Goal: Task Accomplishment & Management: Use online tool/utility

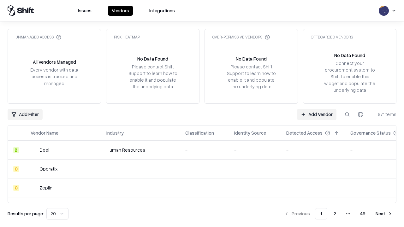
click at [317, 114] on link "Add Vendor" at bounding box center [316, 114] width 39 height 11
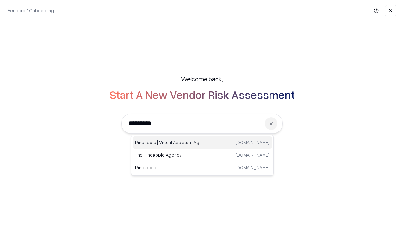
click at [203, 143] on div "Pineapple | Virtual Assistant Agency [DOMAIN_NAME]" at bounding box center [203, 142] width 140 height 13
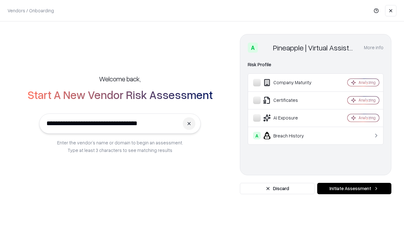
type input "**********"
click at [354, 189] on button "Initiate Assessment" at bounding box center [355, 188] width 74 height 11
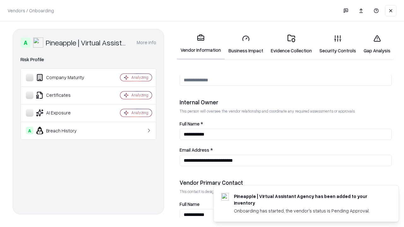
scroll to position [327, 0]
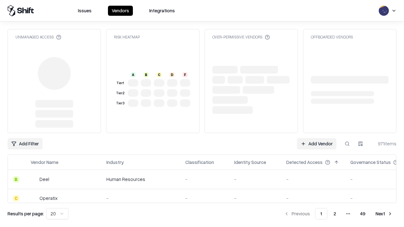
click at [317, 170] on td "-" at bounding box center [314, 179] width 64 height 19
click at [317, 138] on link "Add Vendor" at bounding box center [316, 143] width 39 height 11
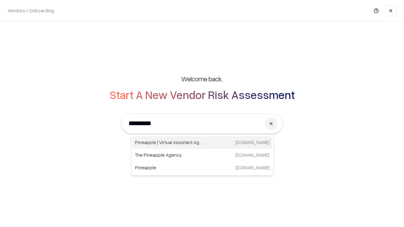
click at [203, 143] on div "Pineapple | Virtual Assistant Agency [DOMAIN_NAME]" at bounding box center [203, 142] width 140 height 13
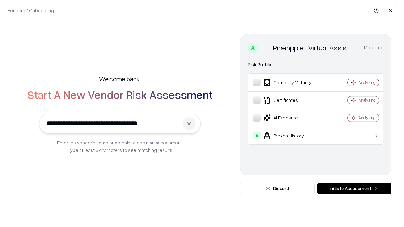
type input "**********"
click at [354, 189] on button "Initiate Assessment" at bounding box center [355, 188] width 74 height 11
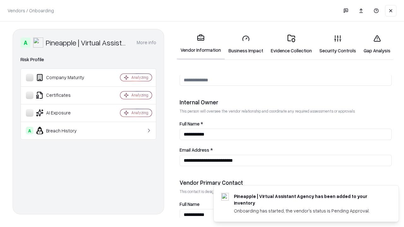
scroll to position [327, 0]
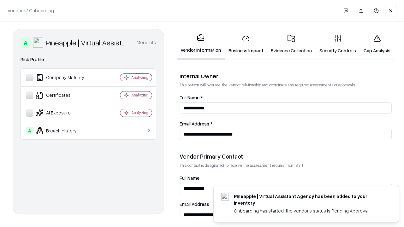
click at [377, 44] on link "Gap Analysis" at bounding box center [377, 44] width 34 height 29
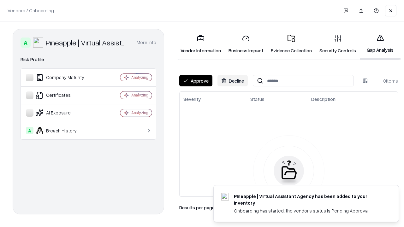
click at [196, 81] on button "Approve" at bounding box center [195, 80] width 33 height 11
